Goal: Task Accomplishment & Management: Use online tool/utility

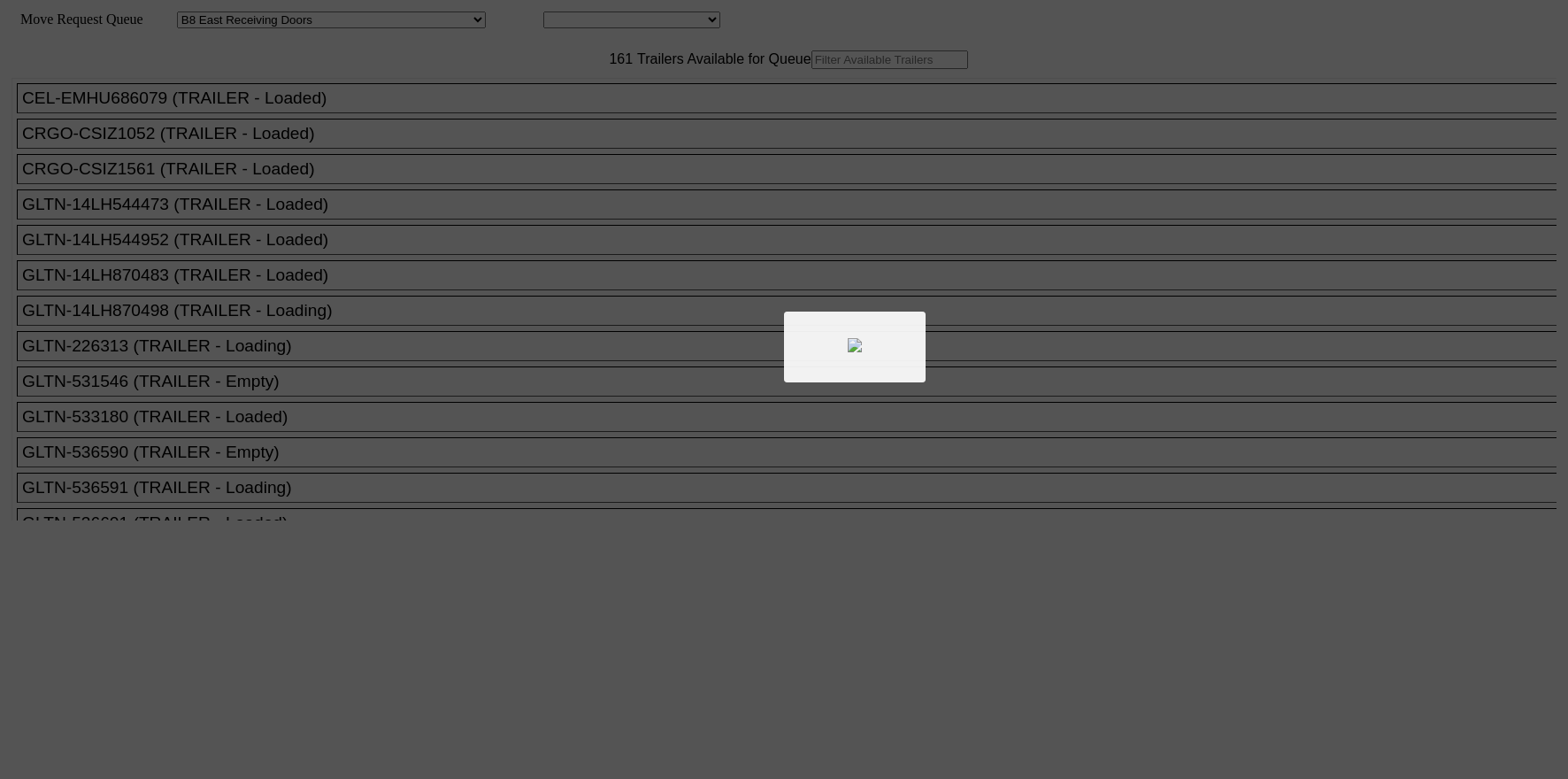
select select "536"
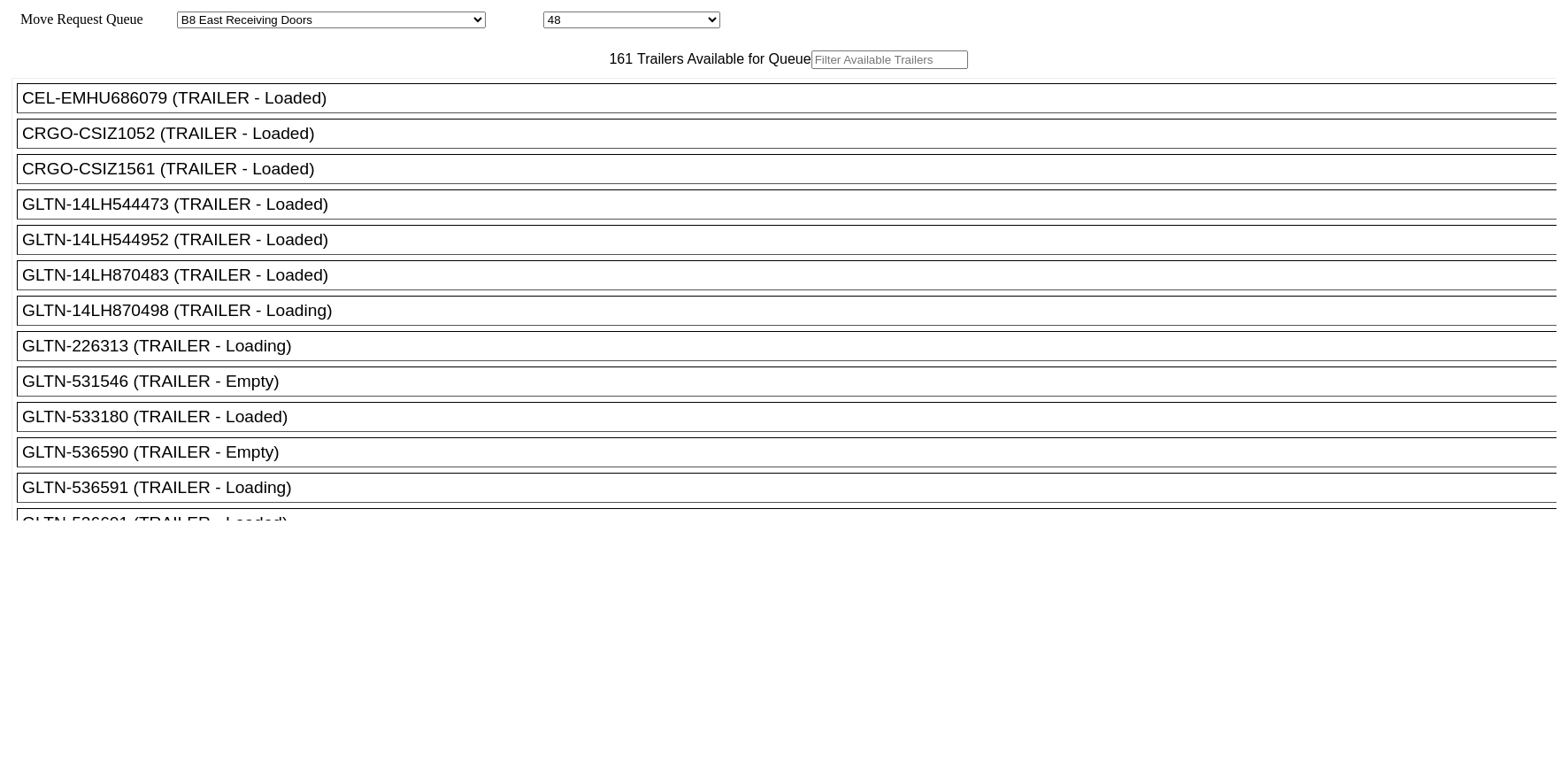
drag, startPoint x: 0, startPoint y: 0, endPoint x: 497, endPoint y: 103, distance: 507.6
click at [812, 69] on input "text" at bounding box center [890, 59] width 157 height 18
paste input "14LH544952"
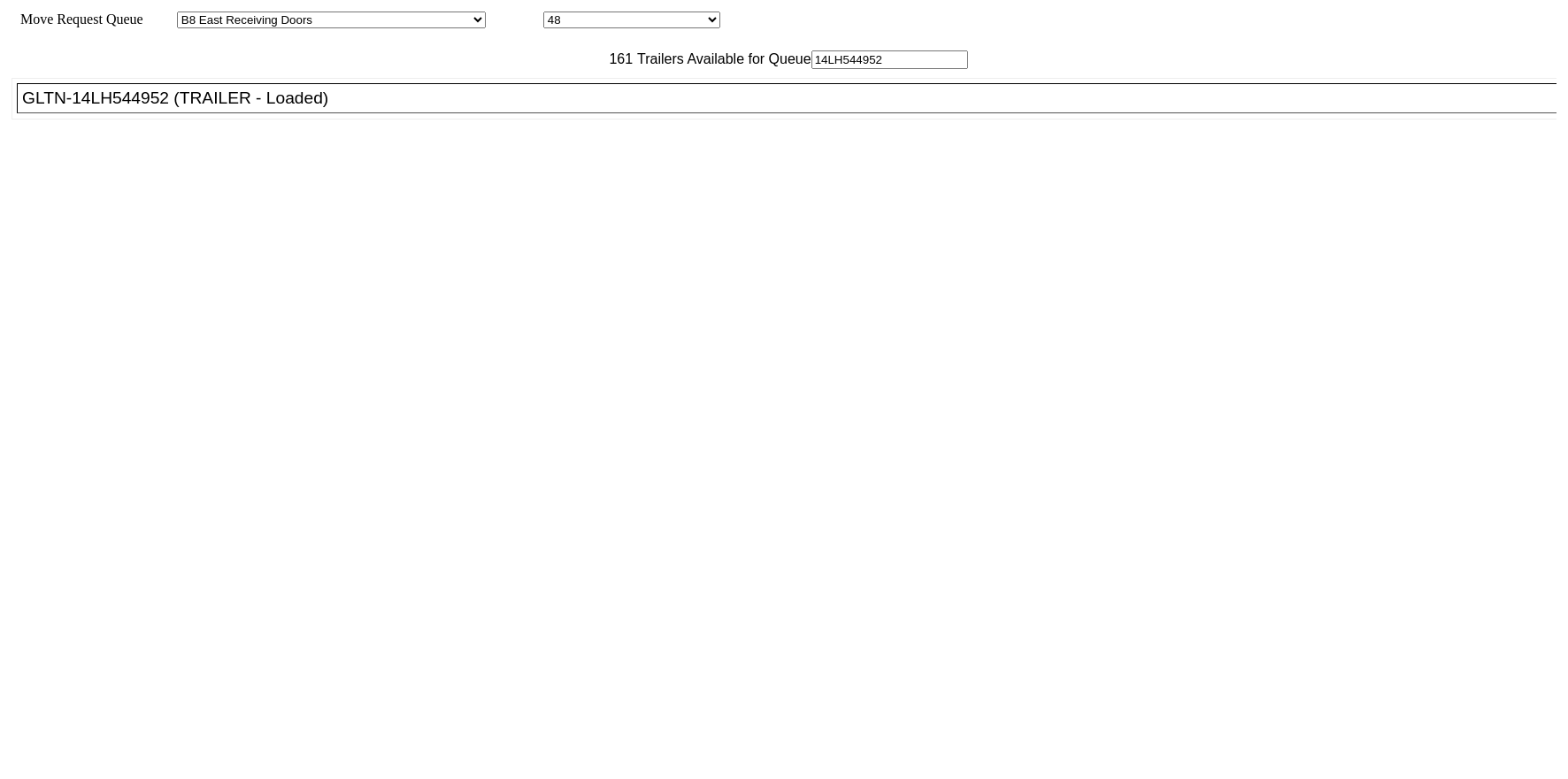
type input "14LH544952"
click at [430, 108] on div "GLTN-14LH544952 (TRAILER - Loaded)" at bounding box center [794, 97] width 1545 height 19
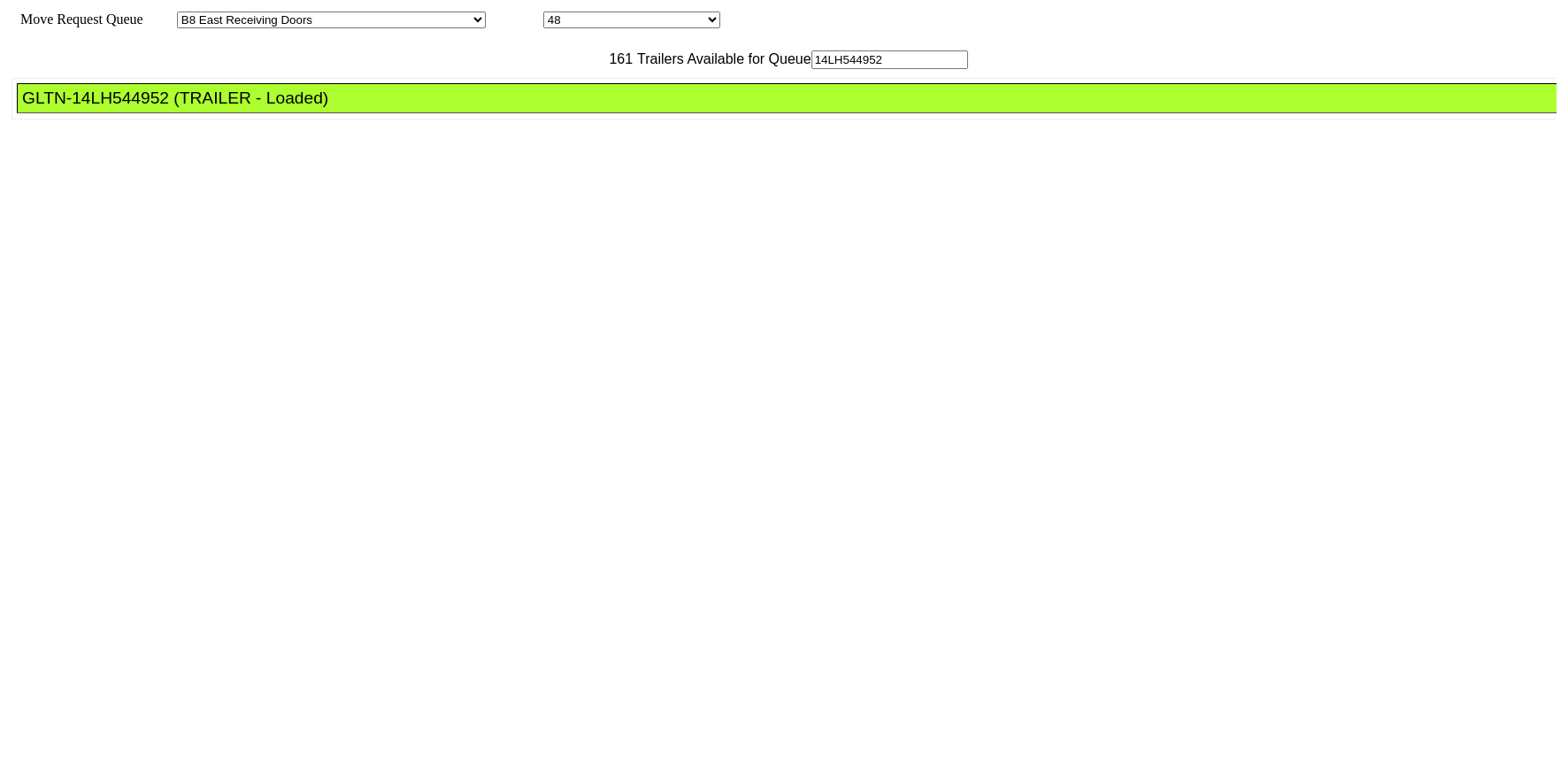
click at [430, 108] on div "GLTN-14LH544952 (TRAILER - Loaded)" at bounding box center [794, 97] width 1545 height 19
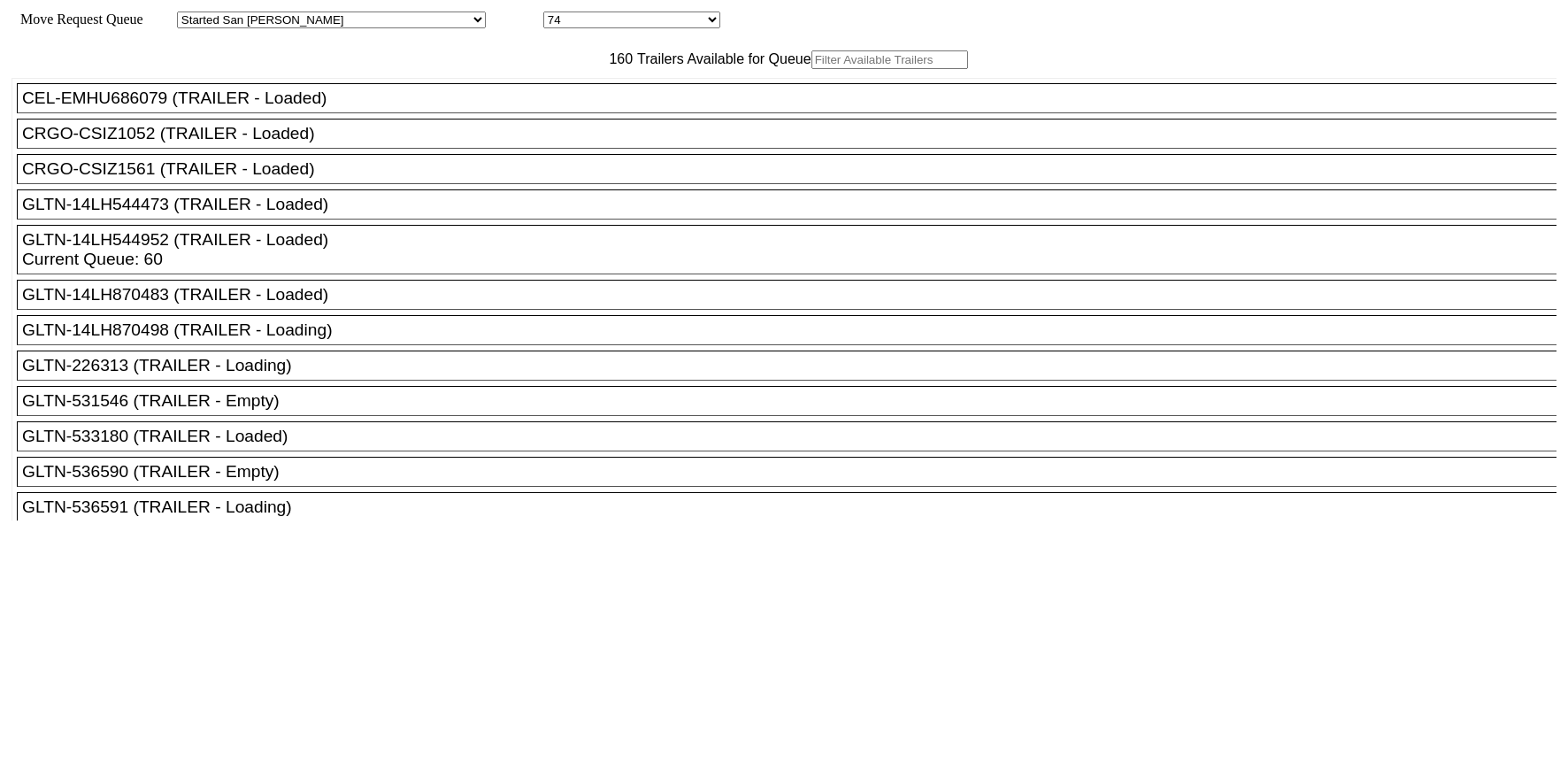
click at [812, 69] on input "text" at bounding box center [890, 59] width 157 height 18
paste input "150189"
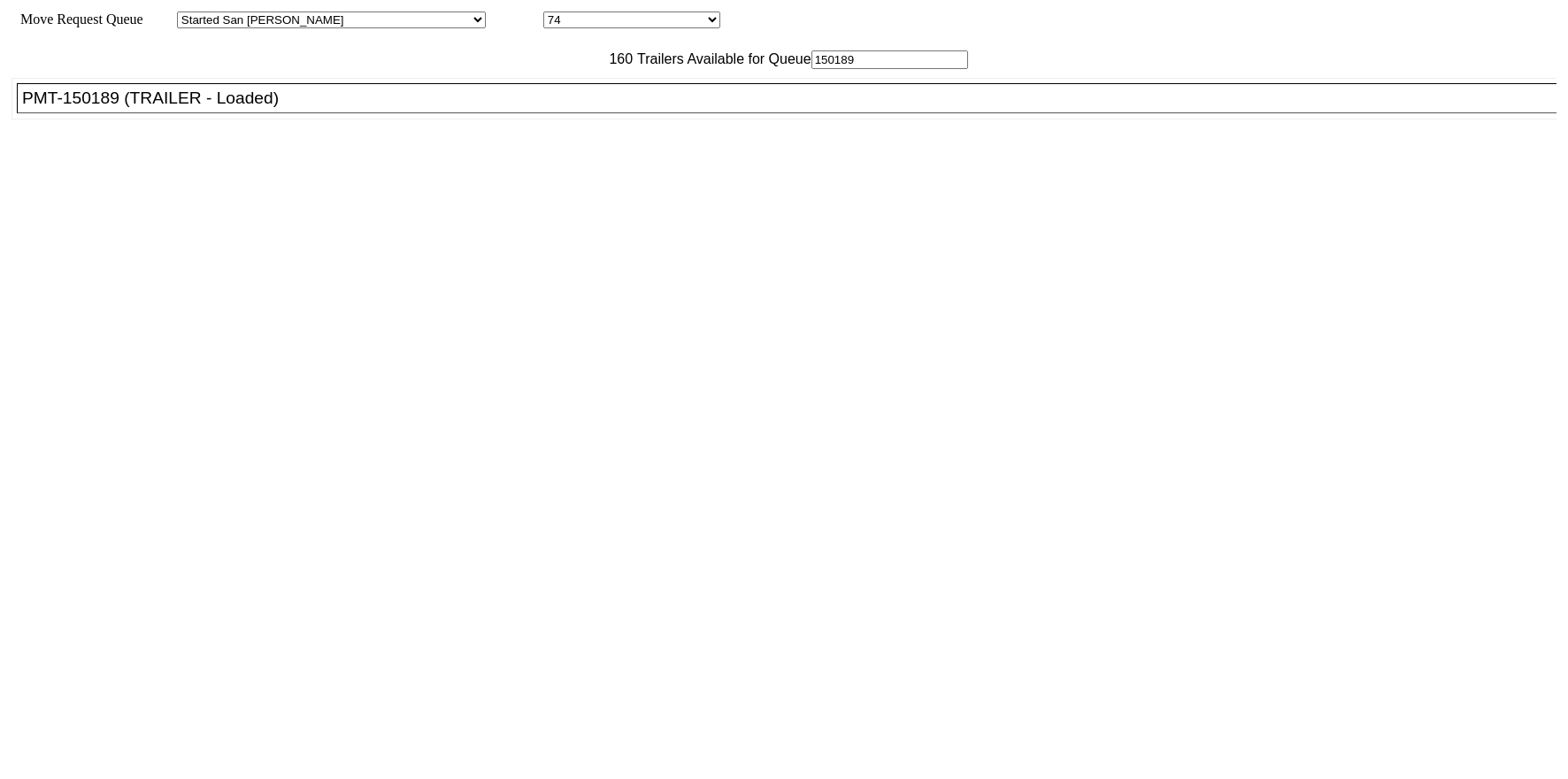
type input "150189"
click at [480, 108] on div "PMT-150189 (TRAILER - Loaded)" at bounding box center [794, 97] width 1545 height 19
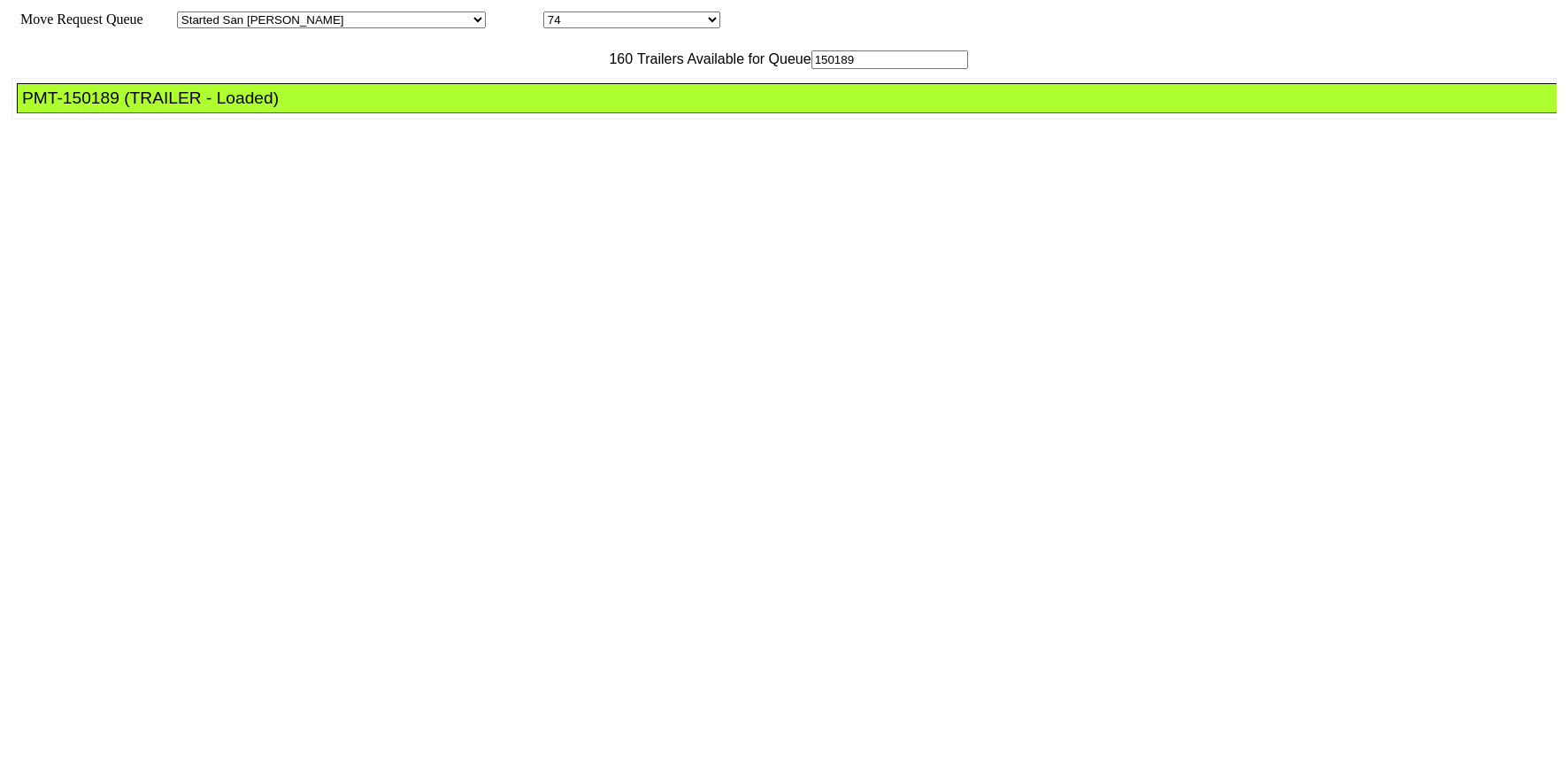
click at [480, 108] on div "PMT-150189 (TRAILER - Loaded)" at bounding box center [794, 97] width 1545 height 19
